Goal: Information Seeking & Learning: Check status

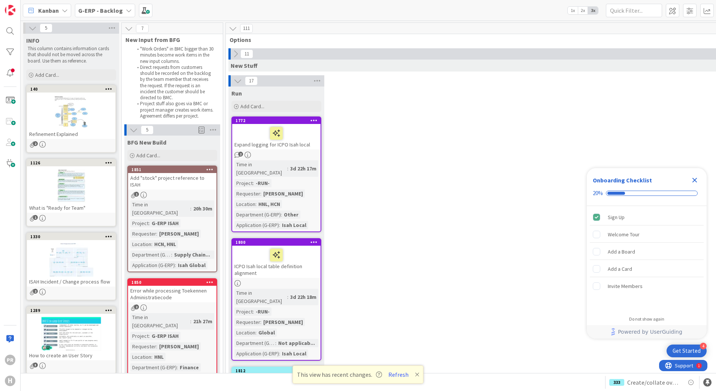
click at [104, 11] on b "G-ERP - Backlog" at bounding box center [100, 10] width 45 height 7
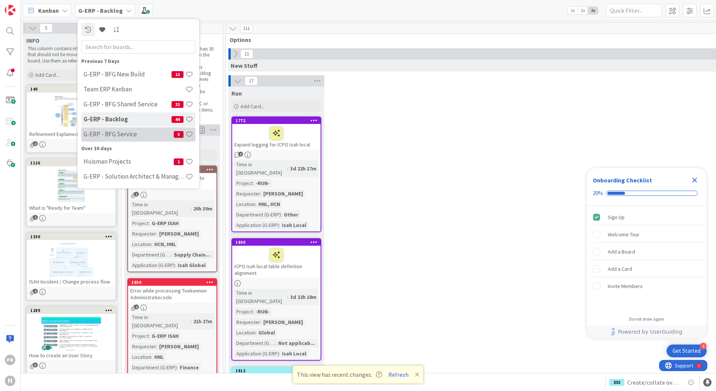
click at [116, 134] on h4 "G-ERP - BFG Service" at bounding box center [129, 133] width 90 height 7
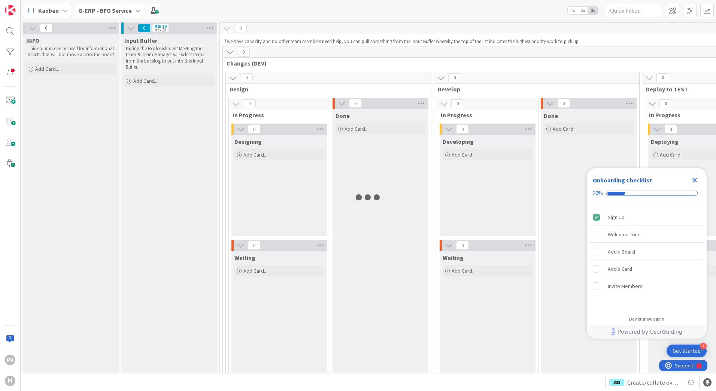
click at [109, 12] on b "G-ERP - BFG Service" at bounding box center [105, 10] width 54 height 7
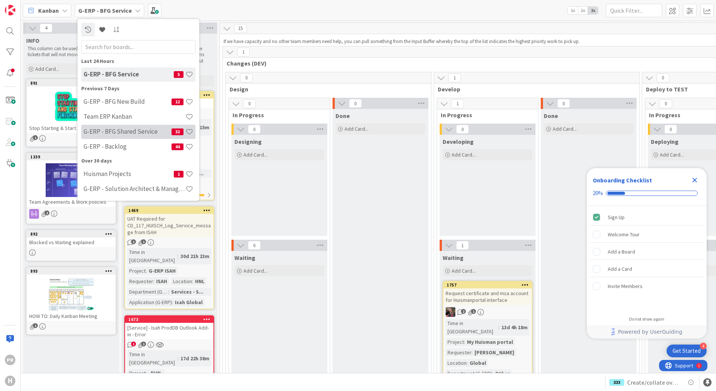
click at [127, 131] on h4 "G-ERP - BFG Shared Service" at bounding box center [128, 131] width 88 height 7
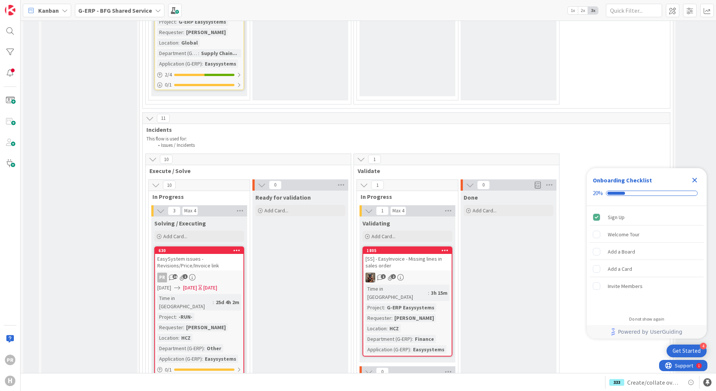
scroll to position [2172, 0]
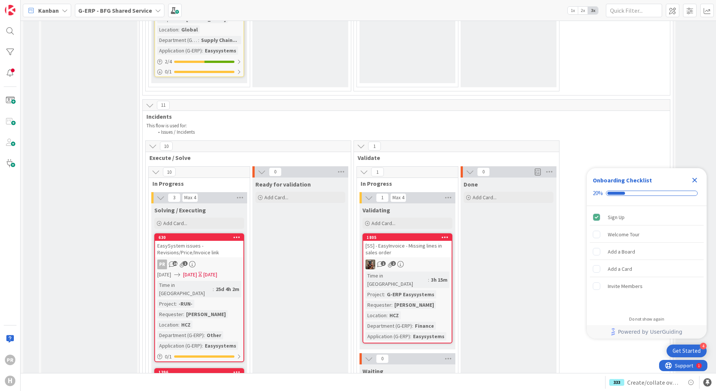
click at [392, 241] on div "[SS] - EasyInvoice - Missing lines in sales order" at bounding box center [407, 249] width 88 height 16
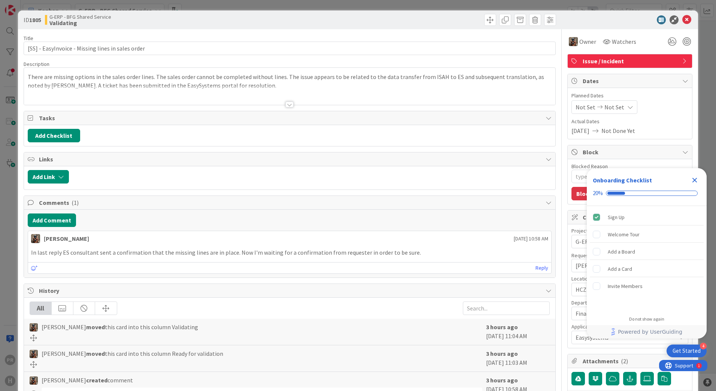
click at [288, 100] on div at bounding box center [289, 95] width 531 height 19
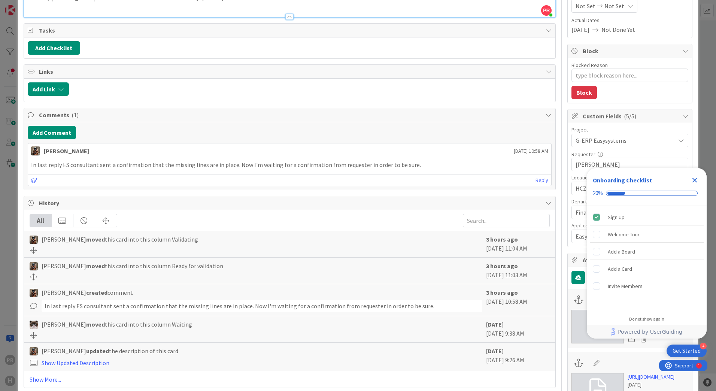
scroll to position [112, 0]
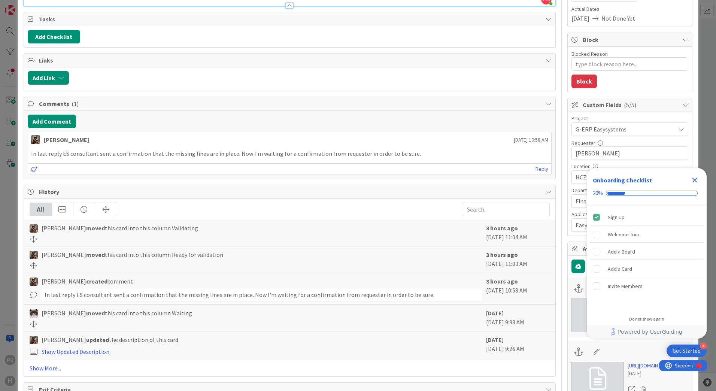
click at [695, 179] on icon "Close Checklist" at bounding box center [694, 180] width 9 height 9
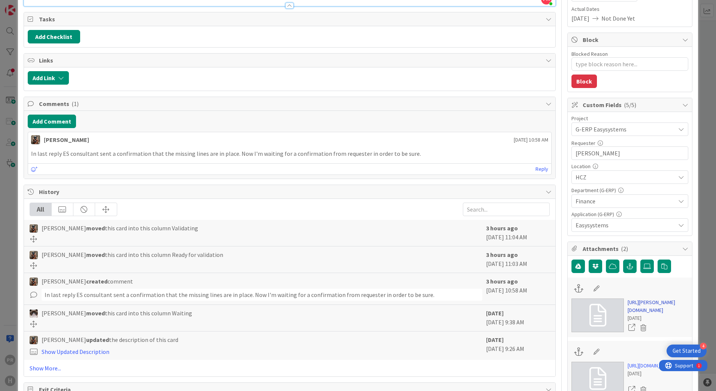
click at [641, 313] on link "[URL][PERSON_NAME][DOMAIN_NAME]" at bounding box center [658, 306] width 61 height 16
type textarea "x"
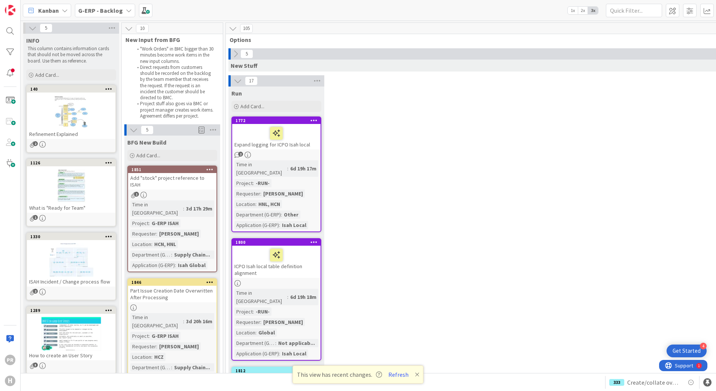
click at [93, 13] on span "G-ERP - Backlog" at bounding box center [100, 10] width 45 height 9
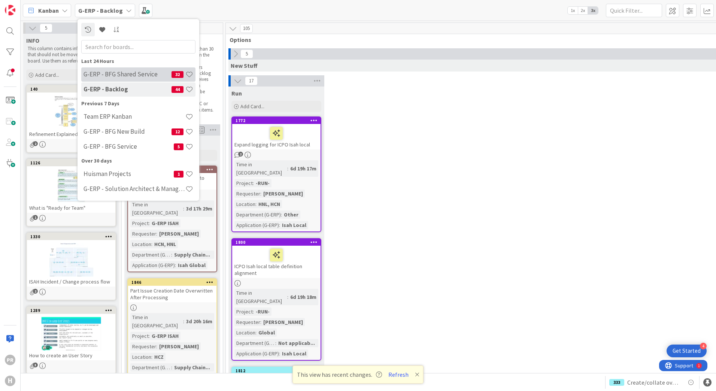
click at [143, 76] on h4 "G-ERP - BFG Shared Service" at bounding box center [128, 73] width 88 height 7
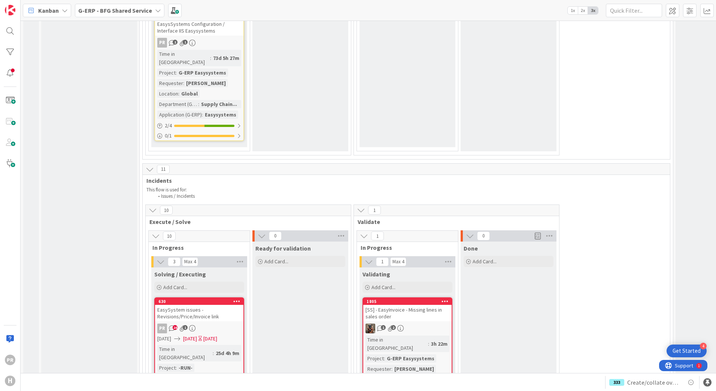
scroll to position [2247, 0]
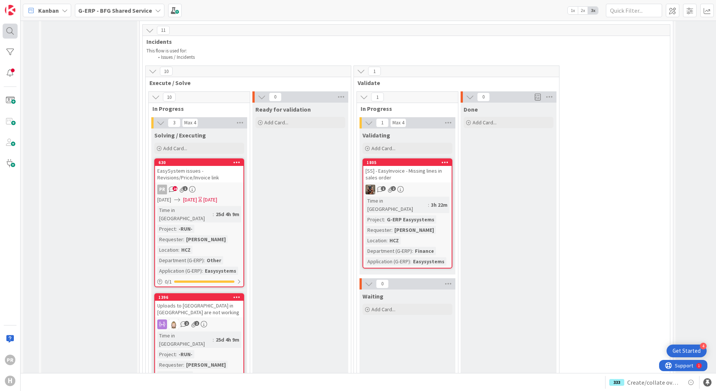
click at [15, 27] on div at bounding box center [10, 31] width 15 height 15
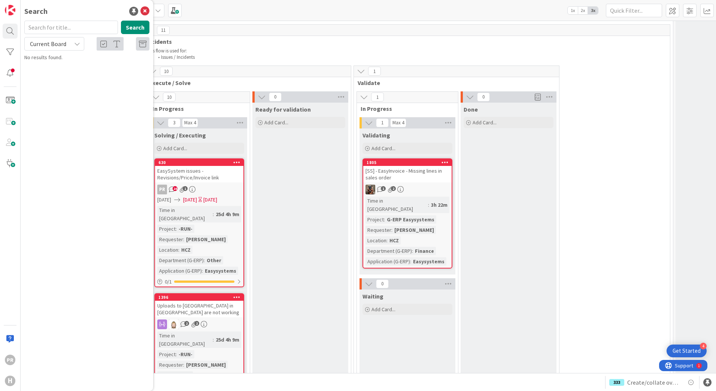
click at [45, 28] on input "text" at bounding box center [71, 27] width 94 height 13
type input "1818"
click at [139, 23] on button "Search" at bounding box center [135, 27] width 28 height 13
click at [76, 63] on span "PDF files not loading in easyinvoice" at bounding box center [92, 66] width 79 height 7
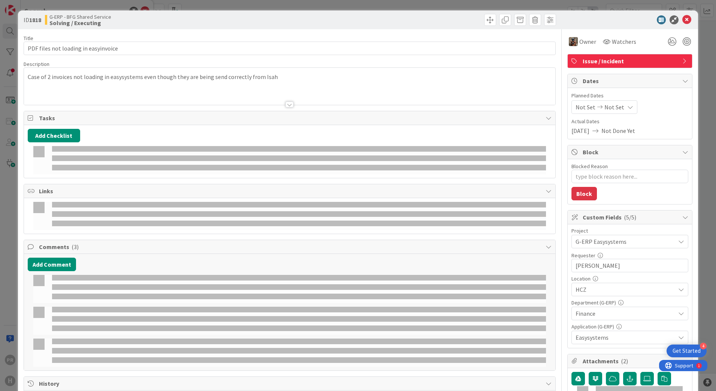
type textarea "x"
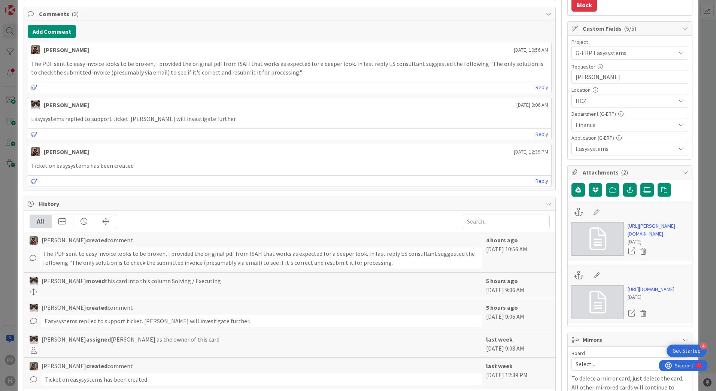
scroll to position [225, 0]
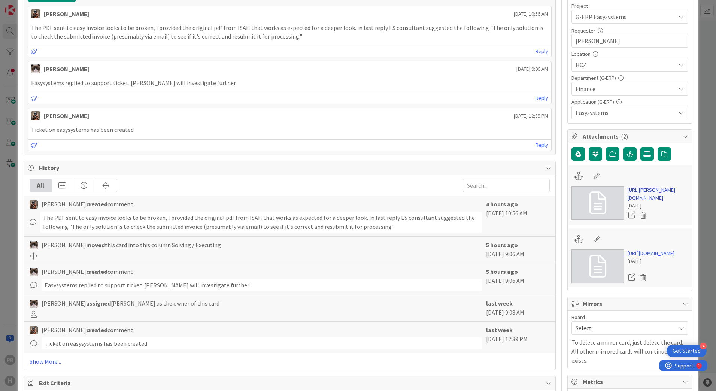
click at [647, 202] on link "https://huisman-smartit.onbmc.com/smartit/app/#/incident/AGGHEXFAF704DATBW4FATB…" at bounding box center [658, 194] width 61 height 16
